Goal: Task Accomplishment & Management: Use online tool/utility

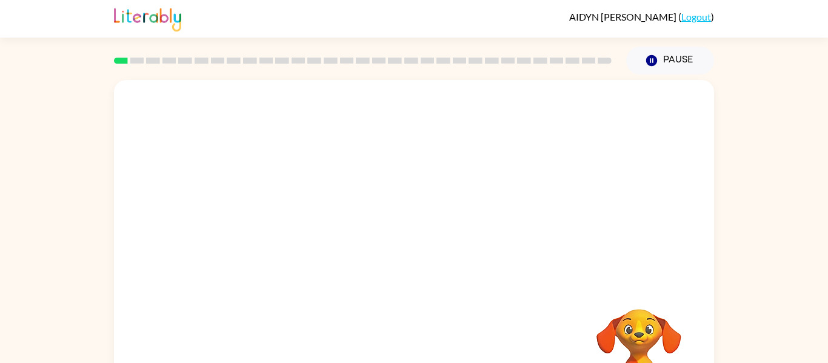
scroll to position [49, 0]
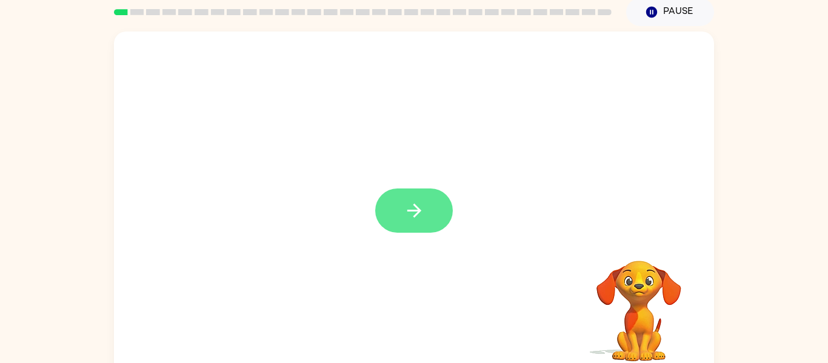
click at [417, 212] on icon "button" at bounding box center [414, 211] width 14 height 14
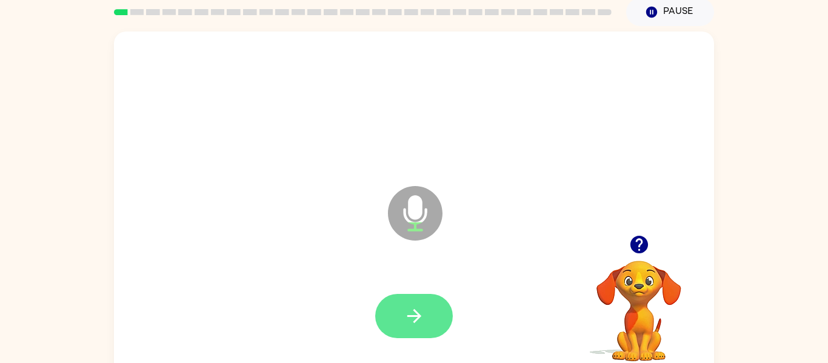
click at [428, 319] on button "button" at bounding box center [414, 316] width 78 height 44
click at [416, 310] on icon "button" at bounding box center [414, 316] width 21 height 21
click at [428, 317] on button "button" at bounding box center [414, 316] width 78 height 44
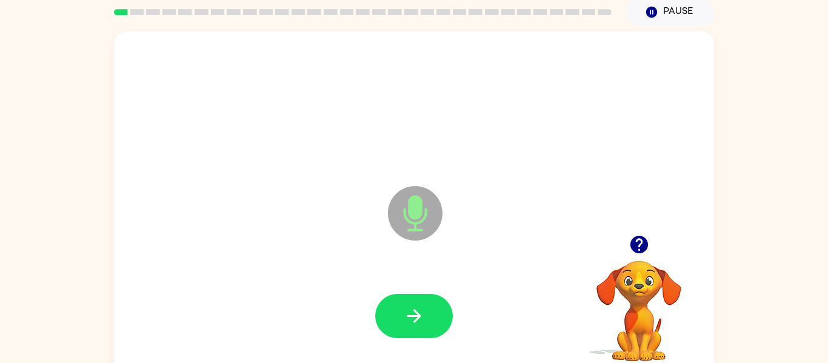
click at [428, 317] on button "button" at bounding box center [414, 316] width 78 height 44
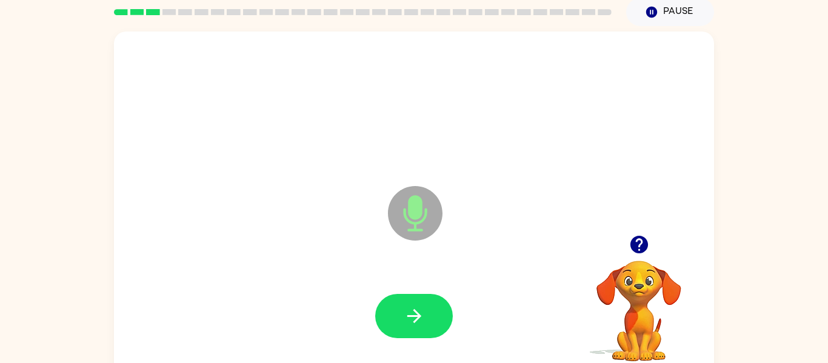
click at [428, 317] on button "button" at bounding box center [414, 316] width 78 height 44
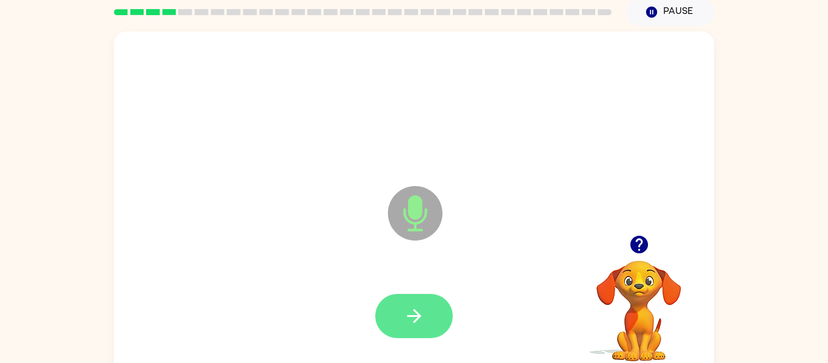
click at [422, 316] on icon "button" at bounding box center [414, 316] width 21 height 21
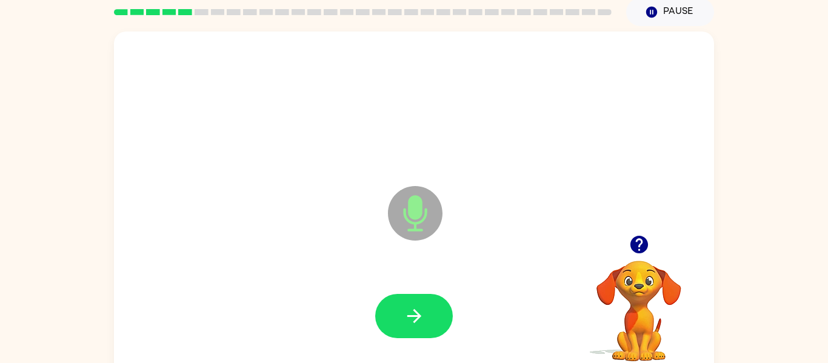
click at [422, 316] on icon "button" at bounding box center [414, 316] width 21 height 21
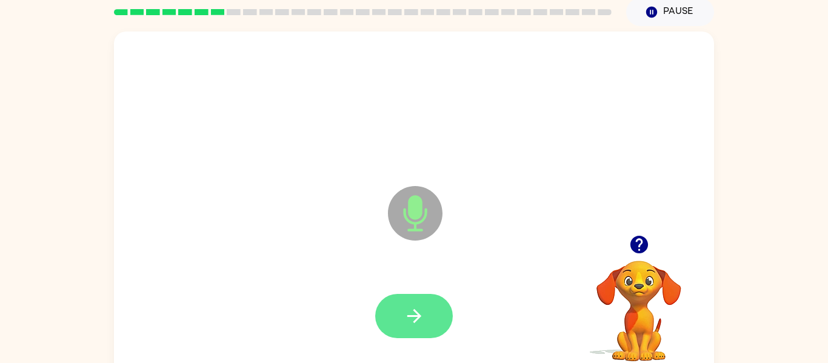
click at [427, 320] on button "button" at bounding box center [414, 316] width 78 height 44
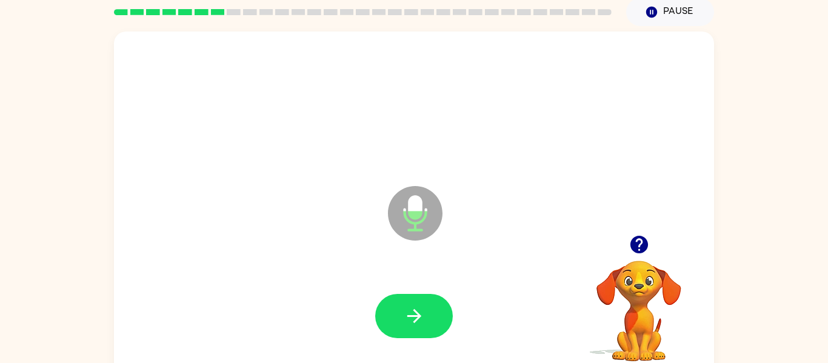
click at [427, 320] on button "button" at bounding box center [414, 316] width 78 height 44
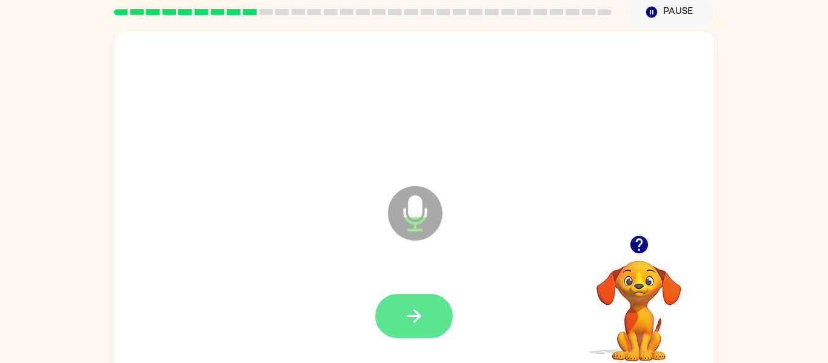
click at [416, 307] on icon "button" at bounding box center [414, 316] width 21 height 21
click at [409, 318] on icon "button" at bounding box center [414, 316] width 21 height 21
click at [410, 318] on icon "button" at bounding box center [414, 316] width 21 height 21
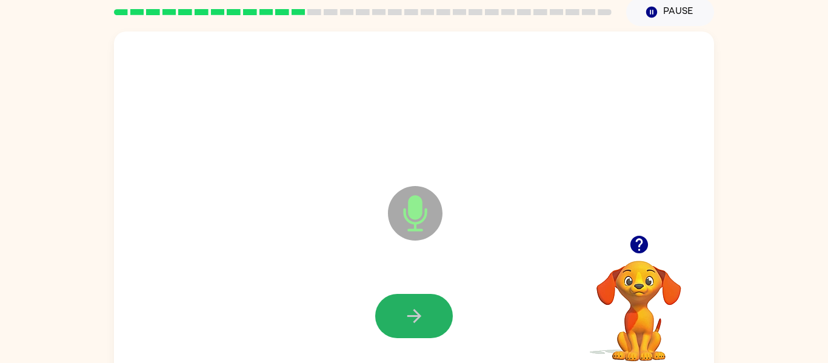
click at [410, 318] on icon "button" at bounding box center [414, 316] width 21 height 21
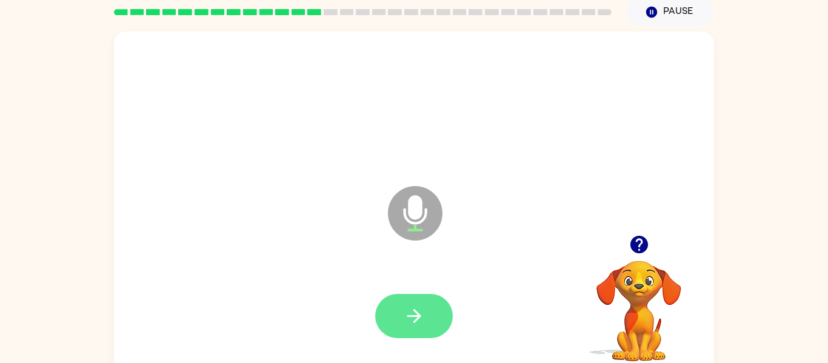
click at [412, 318] on icon "button" at bounding box center [414, 316] width 21 height 21
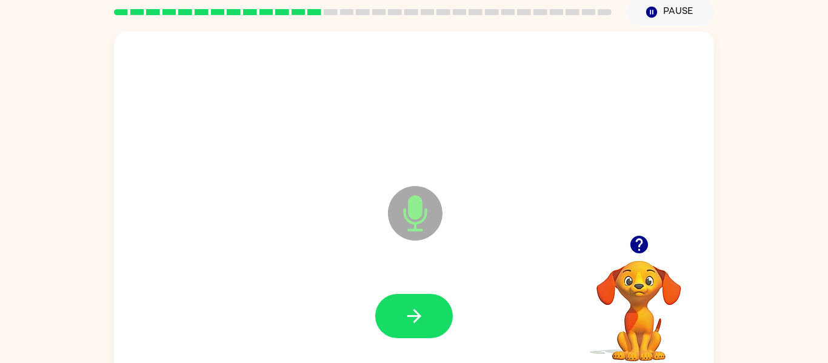
click at [412, 318] on icon "button" at bounding box center [414, 316] width 21 height 21
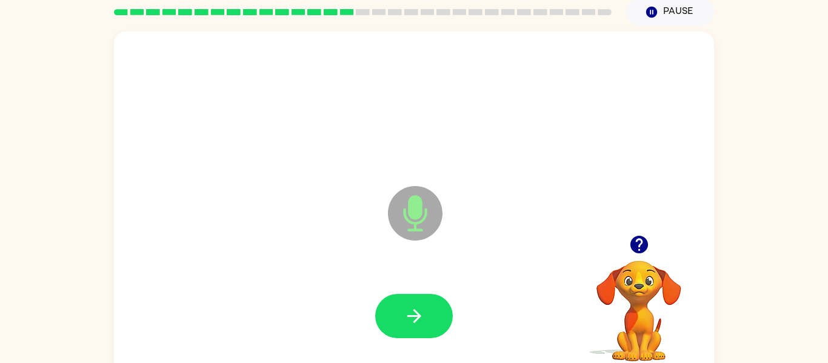
click at [412, 318] on icon "button" at bounding box center [414, 316] width 21 height 21
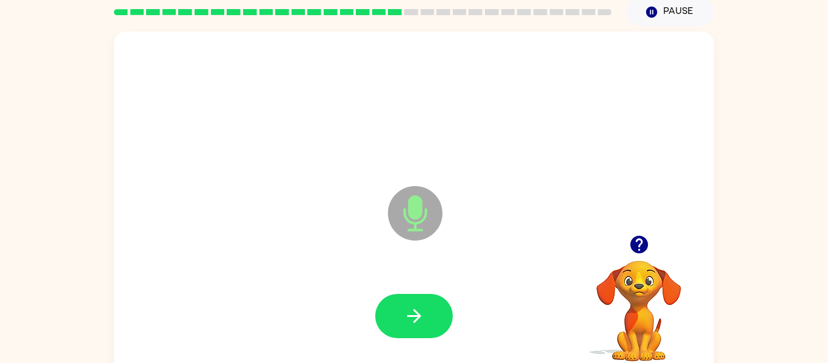
click at [412, 318] on icon "button" at bounding box center [414, 316] width 21 height 21
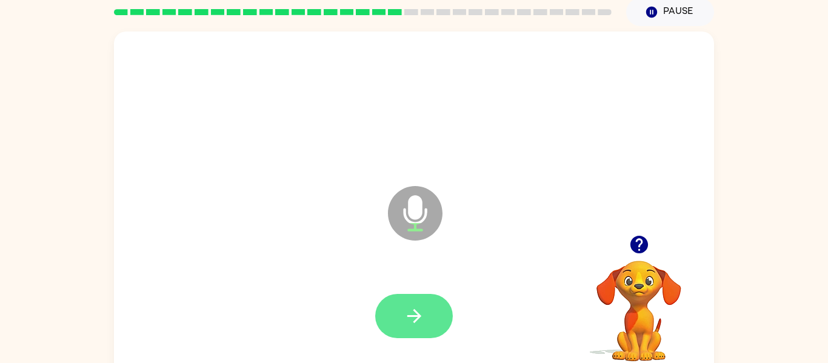
click at [419, 317] on icon "button" at bounding box center [414, 316] width 14 height 14
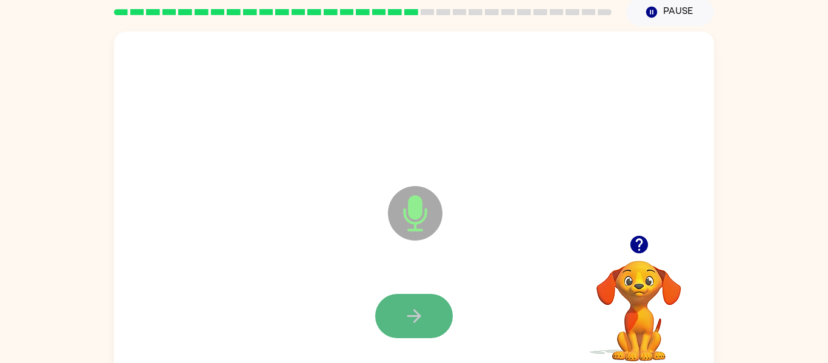
click at [429, 310] on button "button" at bounding box center [414, 316] width 78 height 44
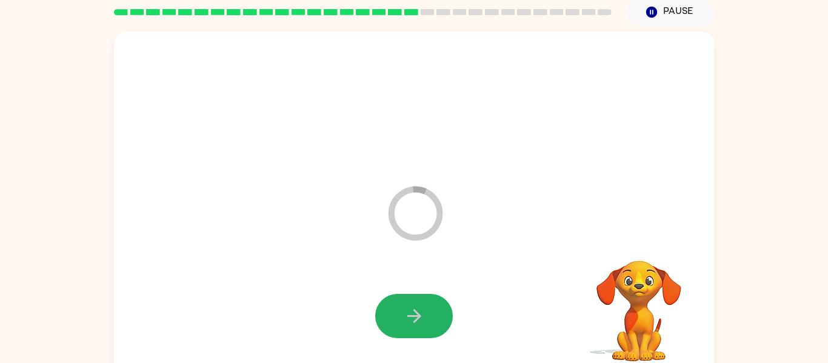
click at [429, 310] on button "button" at bounding box center [414, 316] width 78 height 44
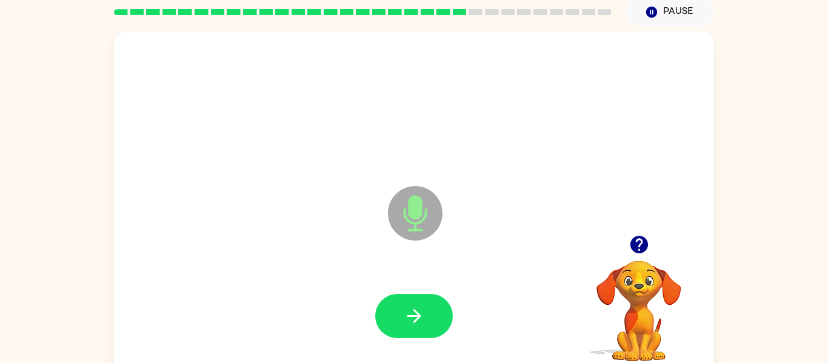
click at [429, 310] on button "button" at bounding box center [414, 316] width 78 height 44
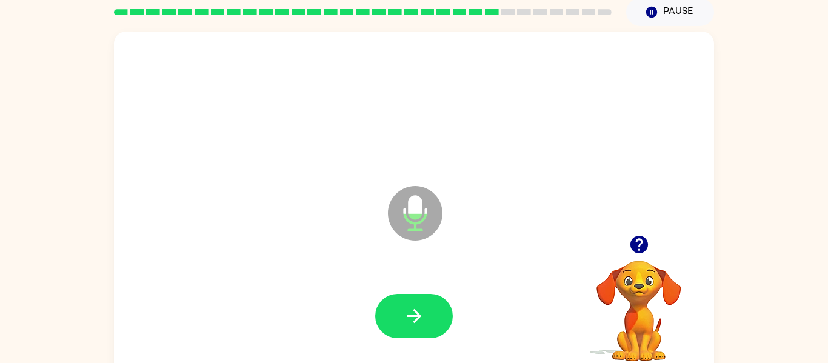
click at [411, 311] on icon "button" at bounding box center [414, 316] width 21 height 21
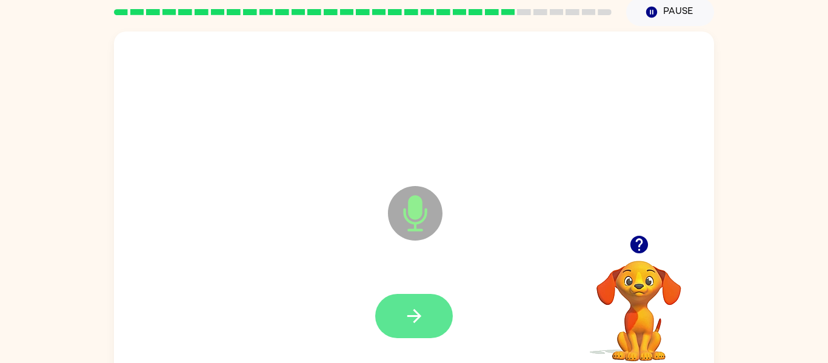
click at [418, 310] on icon "button" at bounding box center [414, 316] width 21 height 21
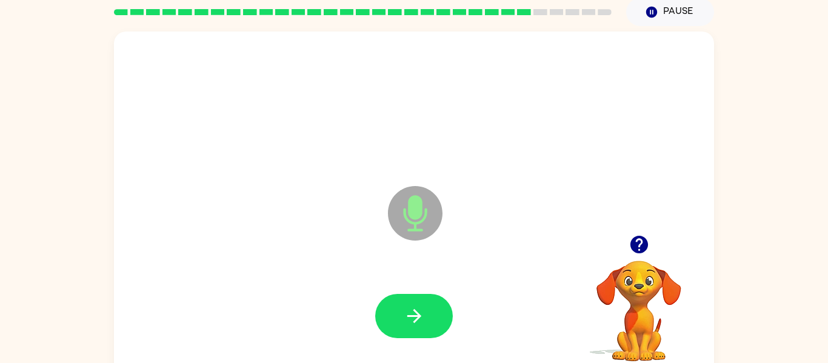
click at [418, 310] on icon "button" at bounding box center [414, 316] width 21 height 21
click at [418, 310] on div at bounding box center [414, 316] width 576 height 99
click at [418, 310] on icon "button" at bounding box center [414, 316] width 21 height 21
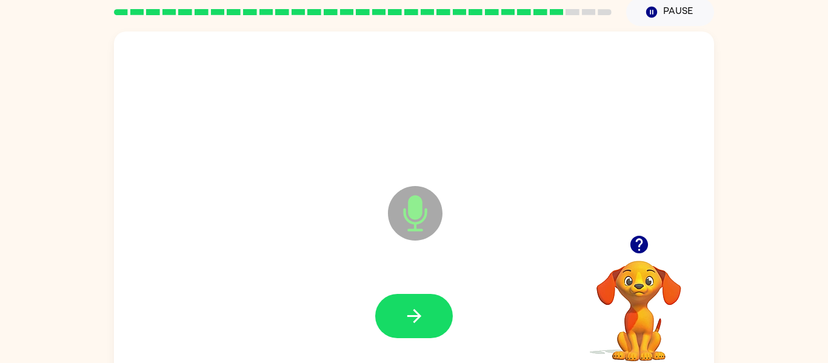
click at [418, 310] on icon "button" at bounding box center [414, 316] width 21 height 21
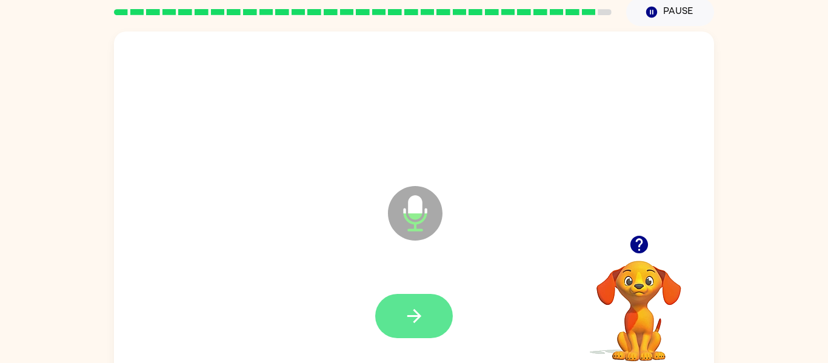
click at [418, 310] on icon "button" at bounding box center [414, 316] width 21 height 21
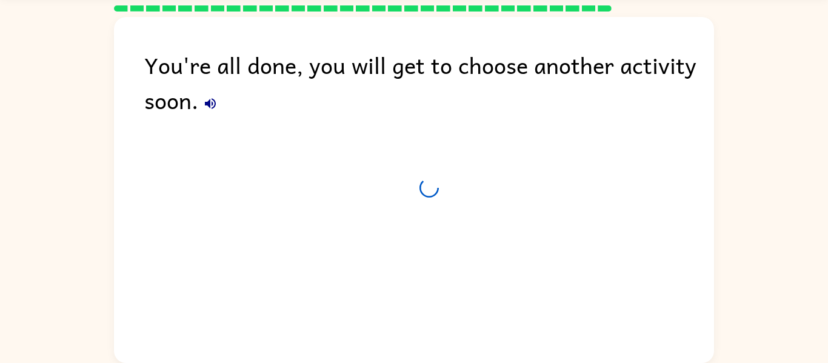
scroll to position [38, 0]
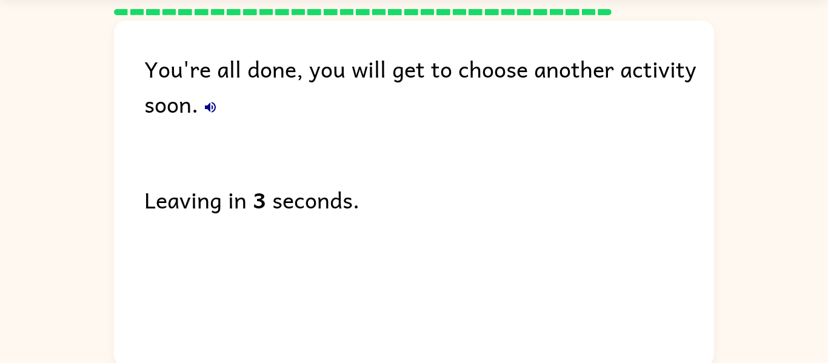
click at [207, 107] on icon "button" at bounding box center [210, 107] width 11 height 11
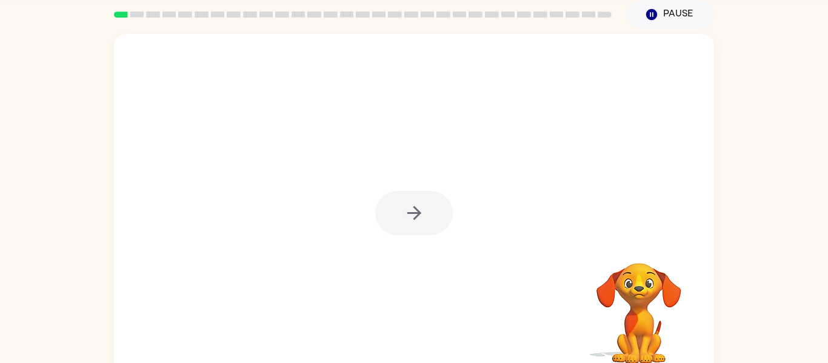
scroll to position [49, 0]
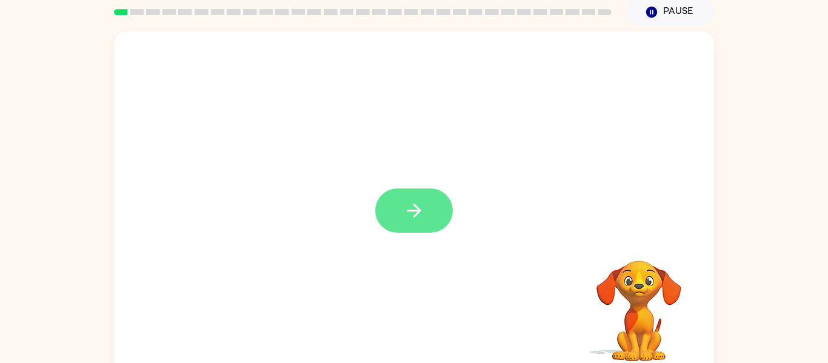
click at [417, 209] on icon "button" at bounding box center [414, 211] width 14 height 14
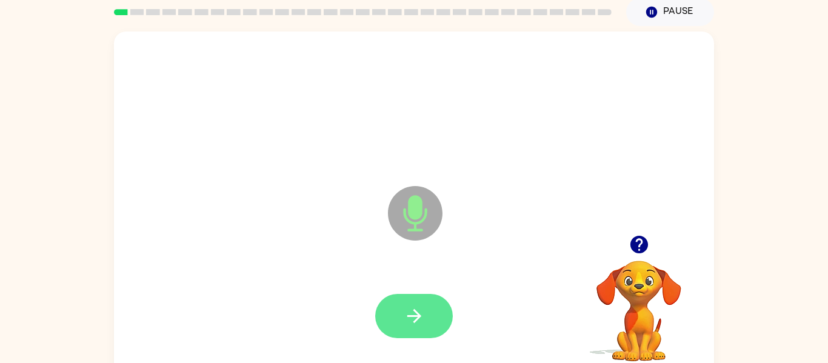
click at [417, 306] on icon "button" at bounding box center [414, 316] width 21 height 21
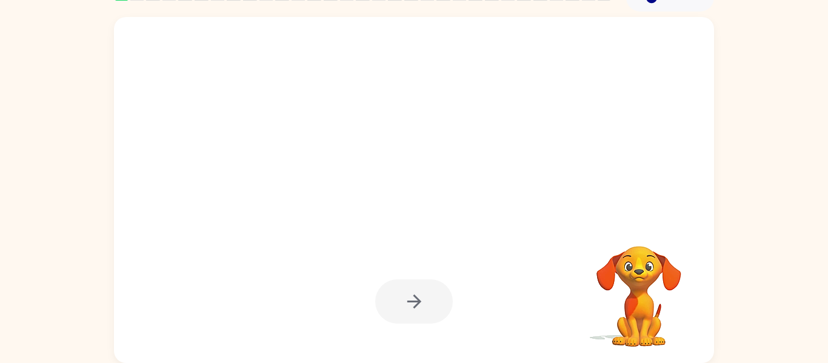
scroll to position [39, 0]
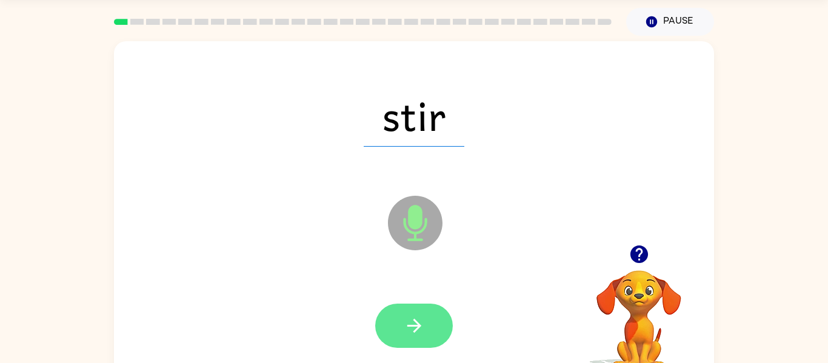
click at [427, 313] on button "button" at bounding box center [414, 326] width 78 height 44
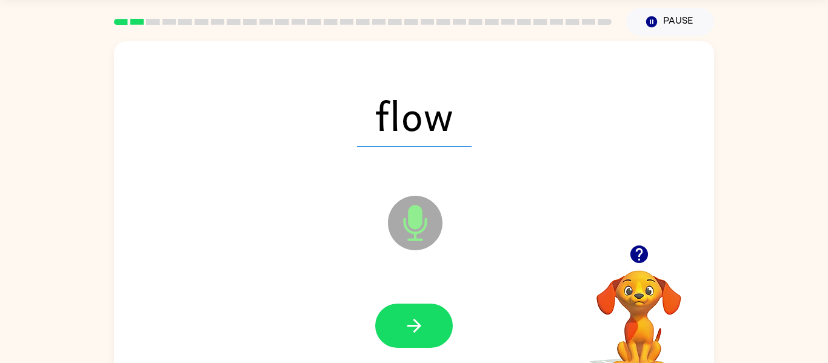
click at [427, 313] on button "button" at bounding box center [414, 326] width 78 height 44
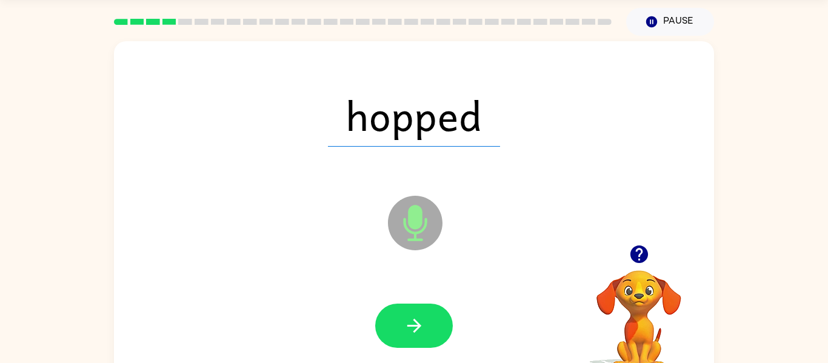
click at [427, 313] on button "button" at bounding box center [414, 326] width 78 height 44
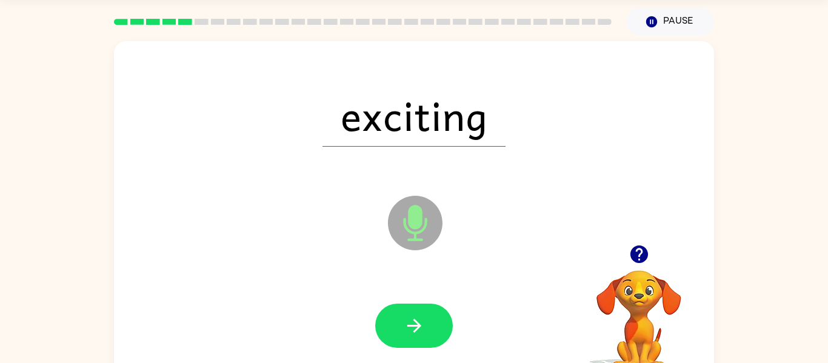
click at [427, 313] on button "button" at bounding box center [414, 326] width 78 height 44
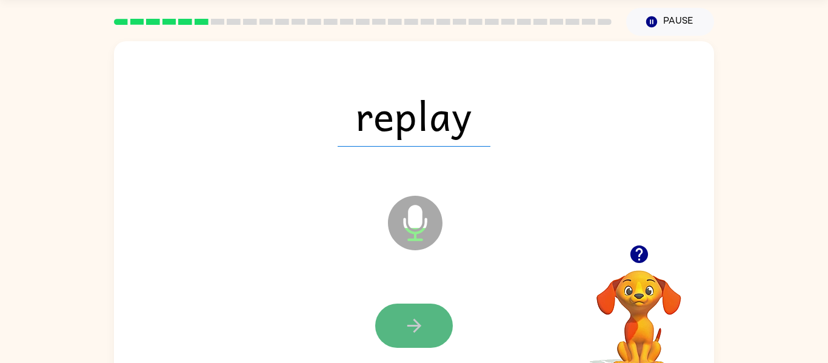
click at [407, 316] on icon "button" at bounding box center [414, 325] width 21 height 21
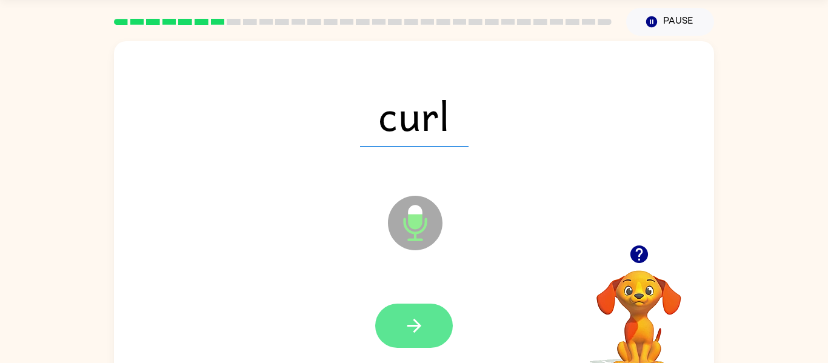
click at [401, 321] on button "button" at bounding box center [414, 326] width 78 height 44
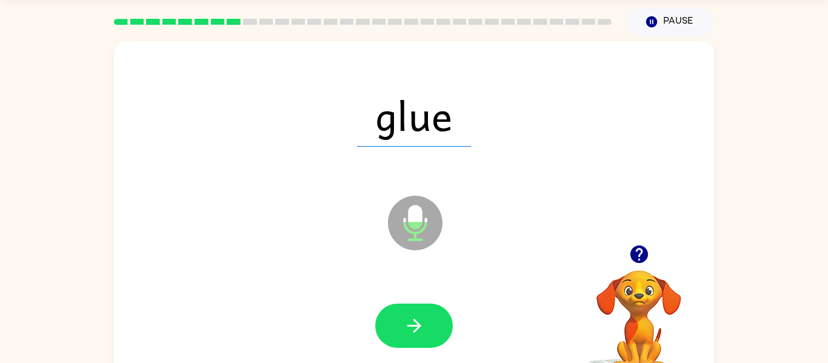
click at [401, 321] on button "button" at bounding box center [414, 326] width 78 height 44
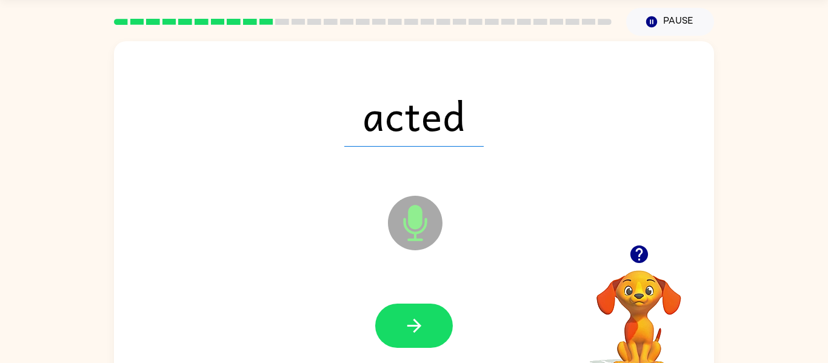
click at [401, 321] on button "button" at bounding box center [414, 326] width 78 height 44
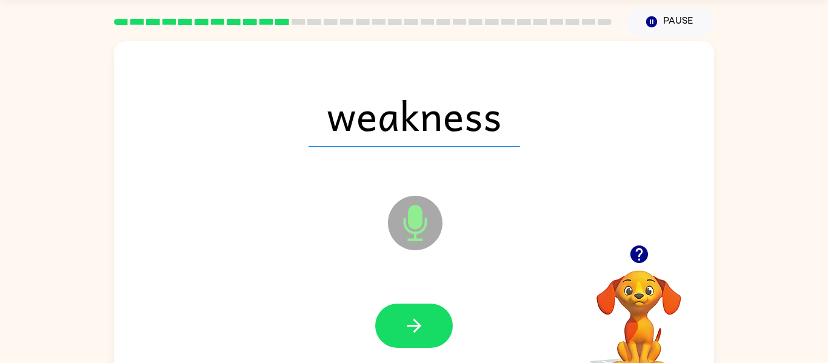
click at [401, 321] on button "button" at bounding box center [414, 326] width 78 height 44
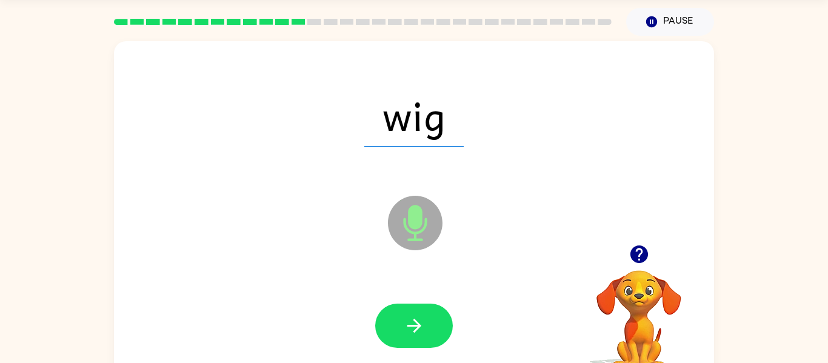
click at [401, 321] on button "button" at bounding box center [414, 326] width 78 height 44
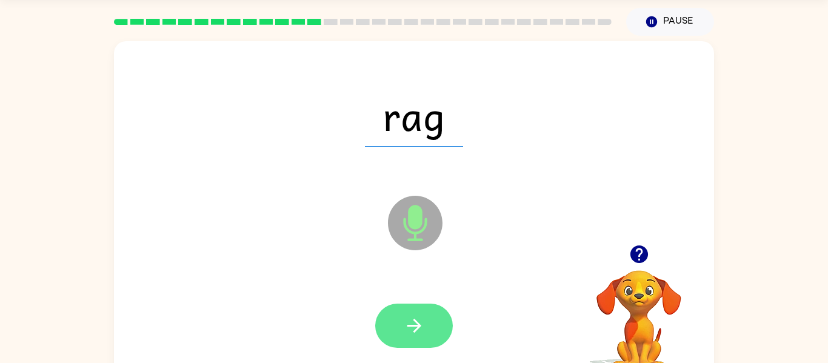
click at [408, 321] on icon "button" at bounding box center [414, 325] width 21 height 21
click at [409, 323] on icon "button" at bounding box center [414, 325] width 21 height 21
click at [423, 315] on icon "button" at bounding box center [414, 325] width 21 height 21
click at [418, 332] on icon "button" at bounding box center [414, 325] width 21 height 21
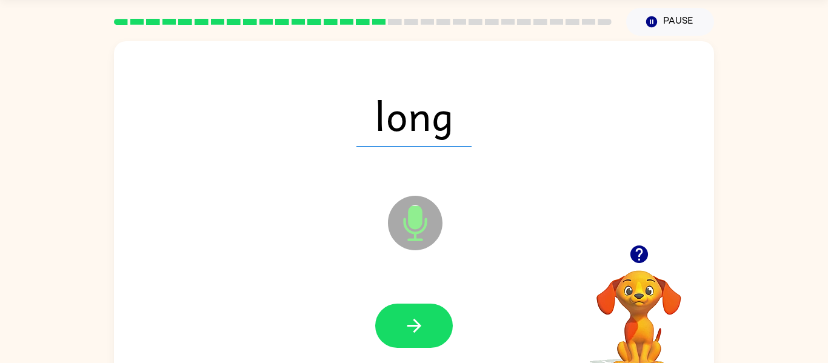
click at [418, 332] on icon "button" at bounding box center [414, 325] width 21 height 21
click at [417, 327] on icon "button" at bounding box center [414, 326] width 14 height 14
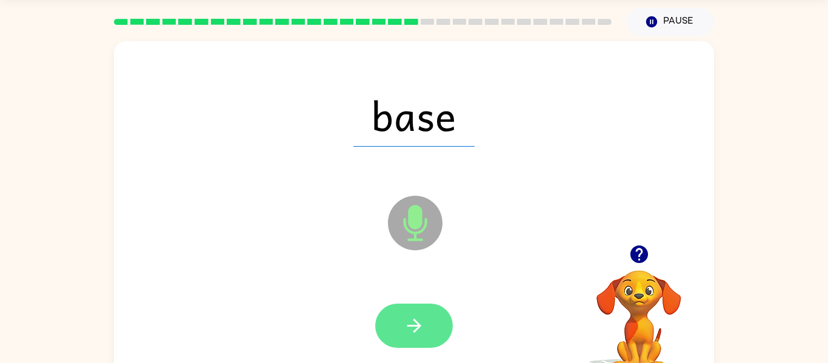
click at [418, 330] on icon "button" at bounding box center [414, 325] width 21 height 21
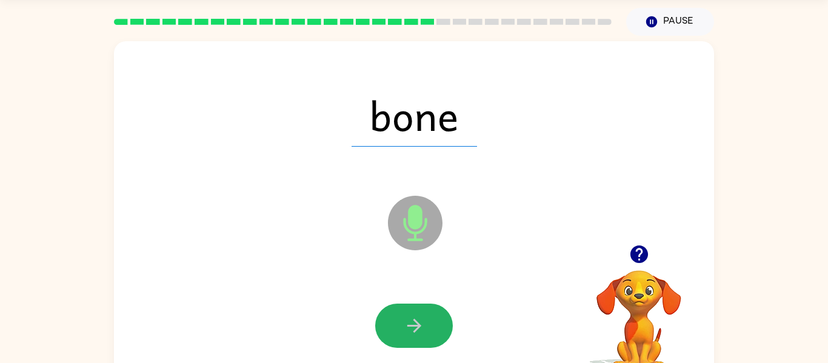
click at [418, 330] on icon "button" at bounding box center [414, 325] width 21 height 21
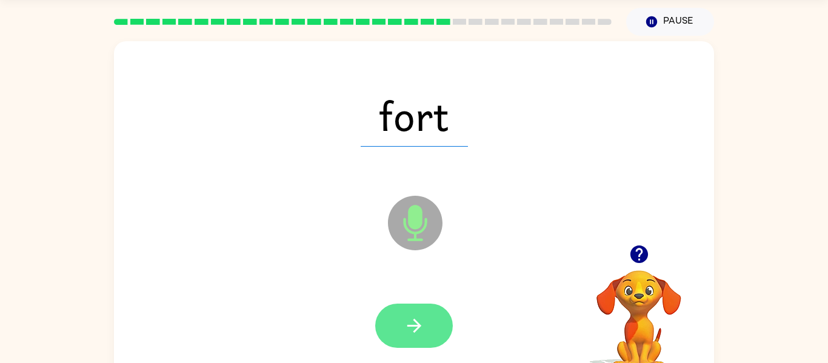
click at [416, 315] on icon "button" at bounding box center [414, 325] width 21 height 21
click at [419, 331] on icon "button" at bounding box center [414, 325] width 21 height 21
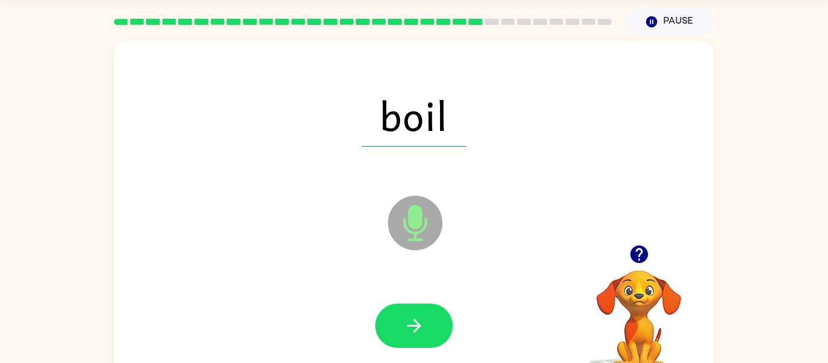
click at [419, 331] on icon "button" at bounding box center [414, 325] width 21 height 21
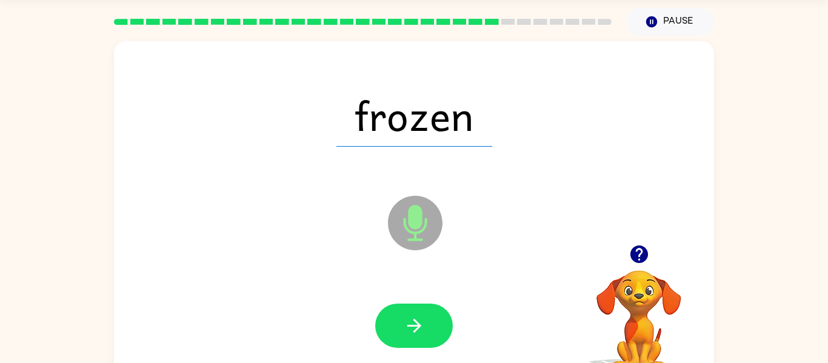
click at [419, 331] on icon "button" at bounding box center [414, 325] width 21 height 21
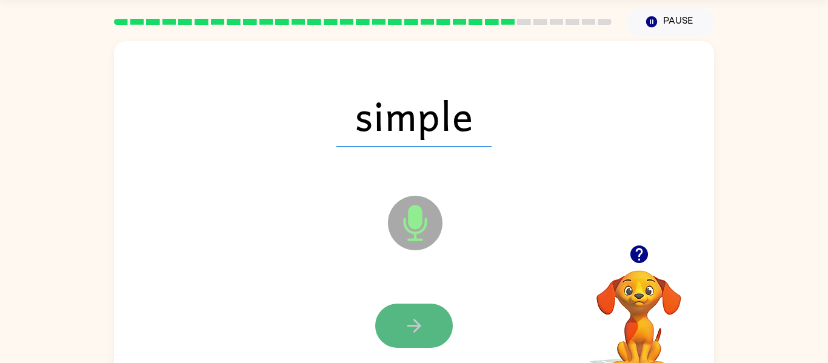
click at [415, 332] on icon "button" at bounding box center [414, 325] width 21 height 21
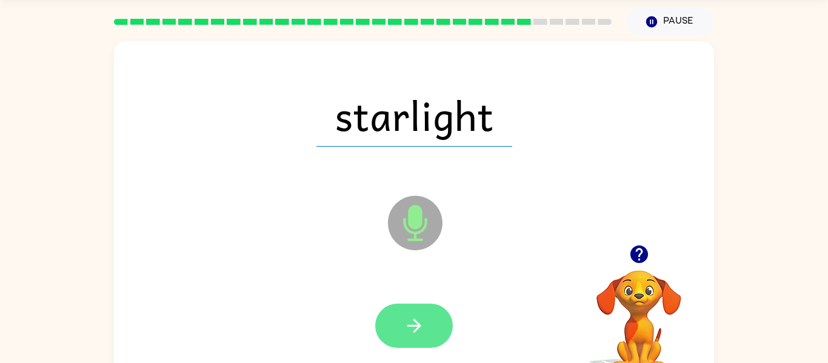
click at [409, 331] on icon "button" at bounding box center [414, 325] width 21 height 21
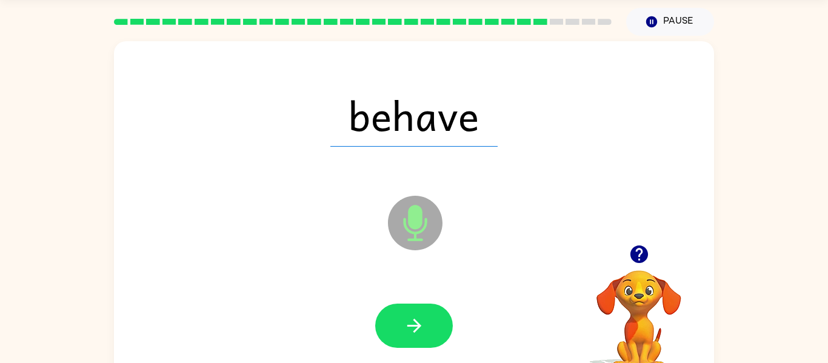
click at [409, 331] on icon "button" at bounding box center [414, 325] width 21 height 21
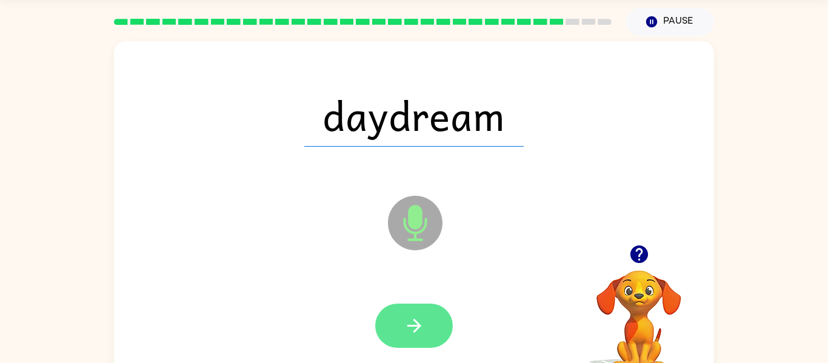
click at [419, 320] on icon "button" at bounding box center [414, 325] width 21 height 21
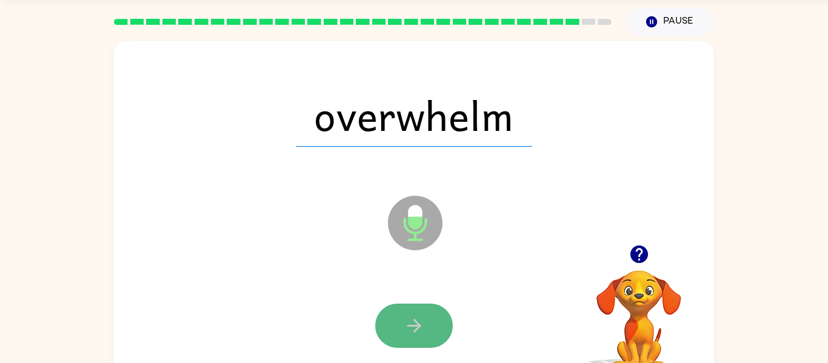
click at [408, 327] on icon "button" at bounding box center [414, 325] width 21 height 21
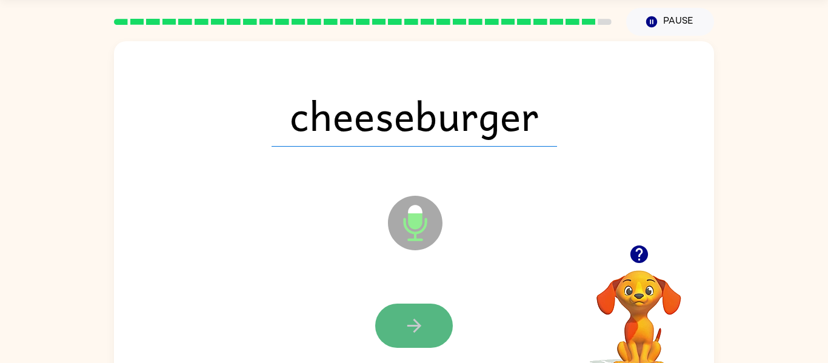
click at [435, 327] on button "button" at bounding box center [414, 326] width 78 height 44
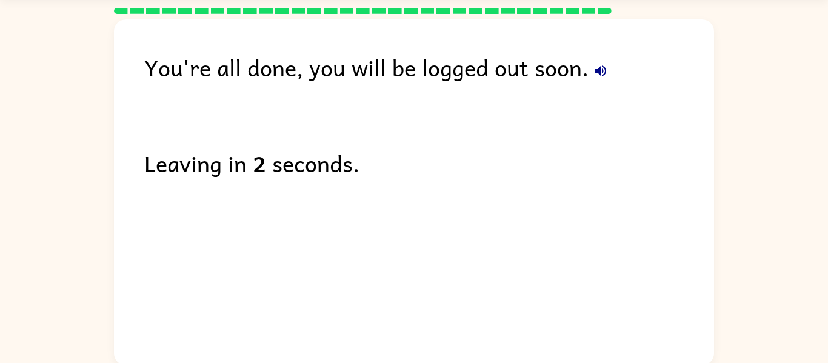
click at [596, 70] on icon "button" at bounding box center [600, 70] width 11 height 11
